Goal: Transaction & Acquisition: Purchase product/service

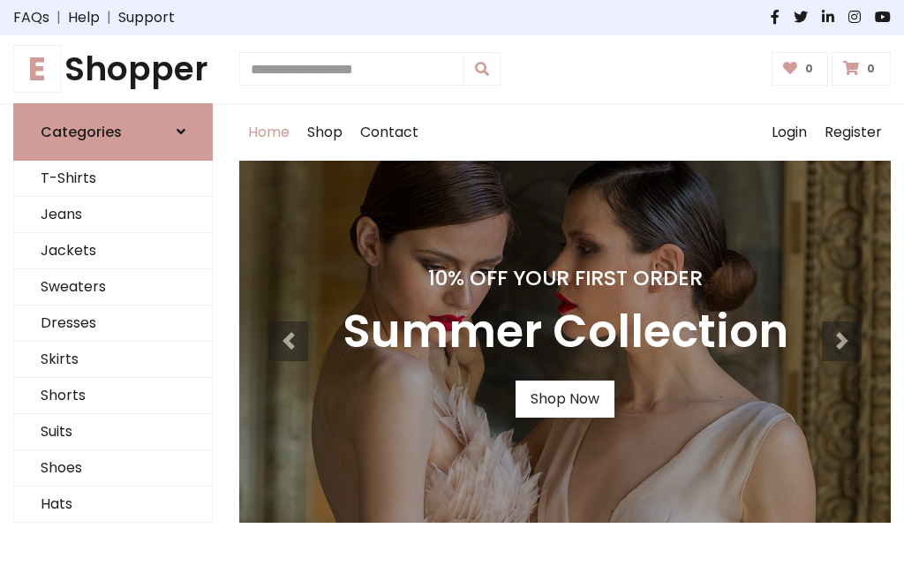
click at [452, 290] on h4 "10% Off Your First Order" at bounding box center [566, 278] width 446 height 25
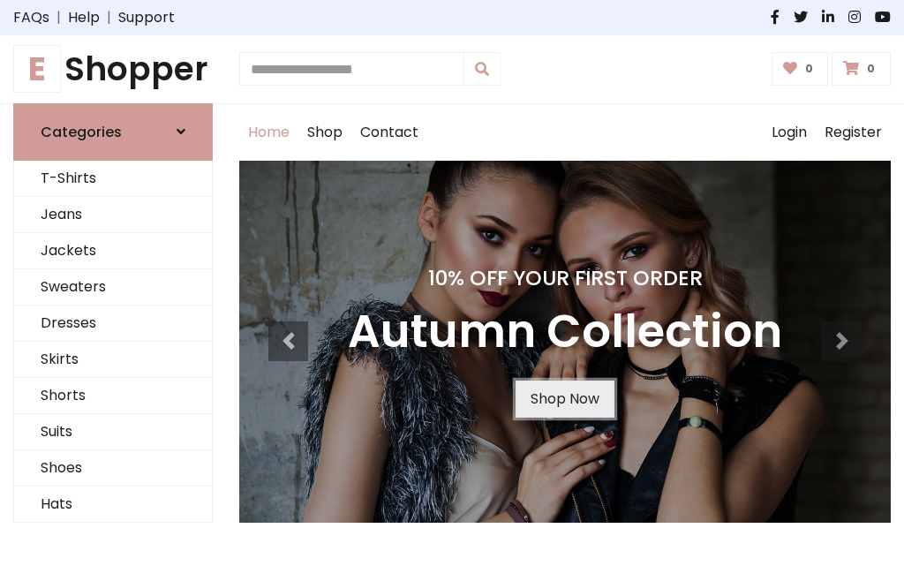
click at [564, 398] on link "Shop Now" at bounding box center [565, 398] width 99 height 37
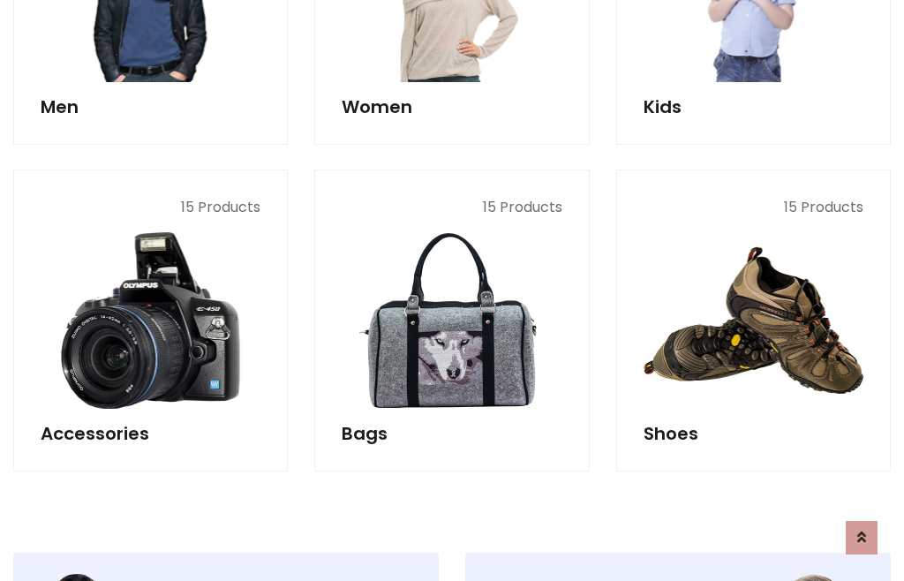
scroll to position [1760, 0]
